Goal: Find specific page/section: Find specific page/section

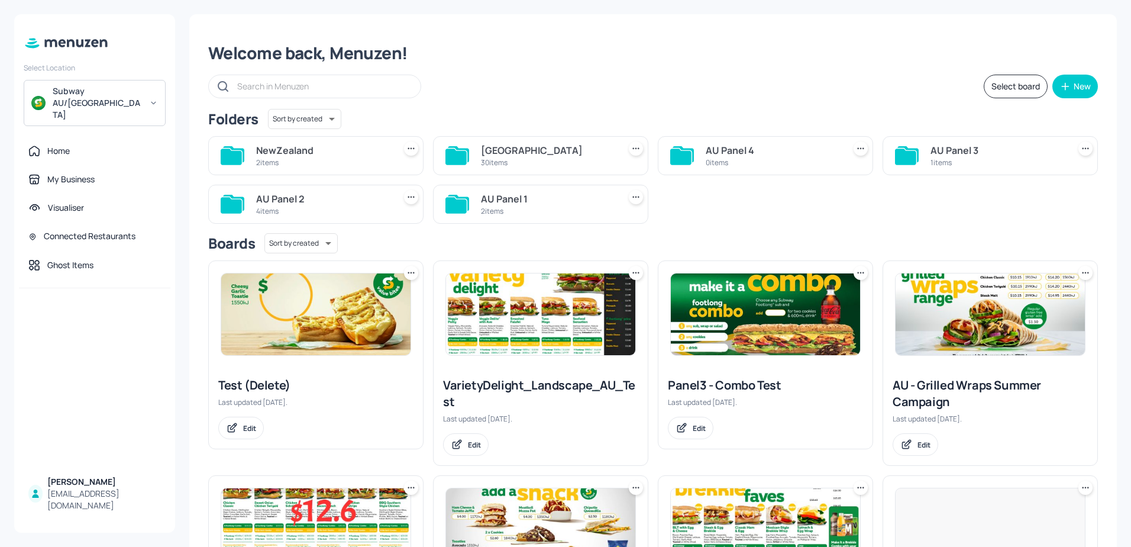
click at [122, 96] on div "Subway AU/NZ" at bounding box center [97, 102] width 89 height 35
click at [143, 89] on div at bounding box center [565, 273] width 1131 height 547
